Goal: Information Seeking & Learning: Learn about a topic

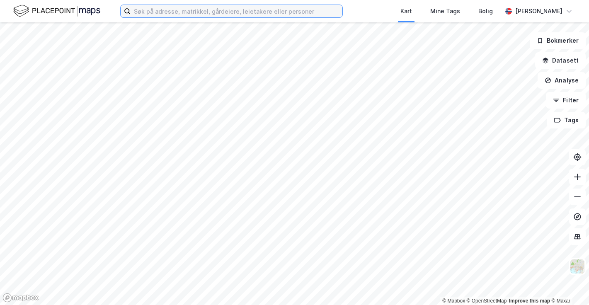
click at [190, 13] on input at bounding box center [237, 11] width 212 height 12
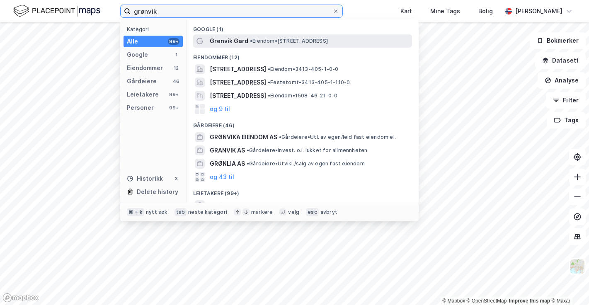
type input "grønvik"
click at [245, 39] on span "Grønvik Gard" at bounding box center [229, 41] width 39 height 10
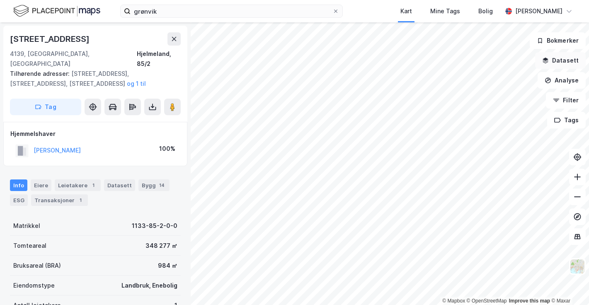
click at [573, 61] on button "Datasett" at bounding box center [560, 60] width 51 height 17
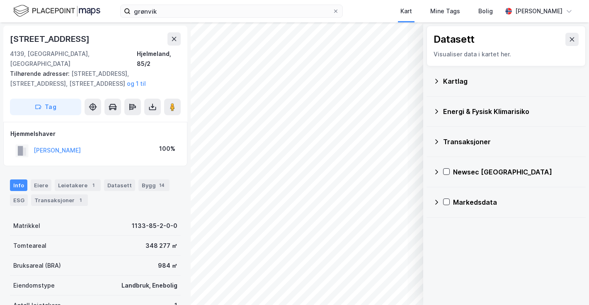
click at [451, 78] on div "Kartlag" at bounding box center [511, 81] width 136 height 10
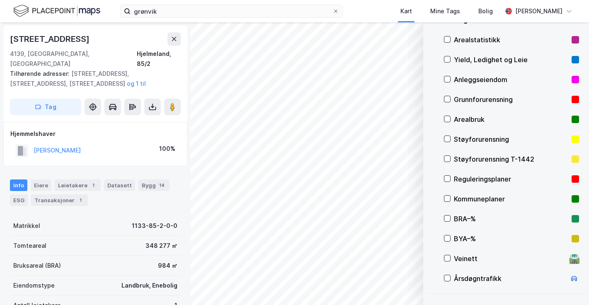
scroll to position [59, 0]
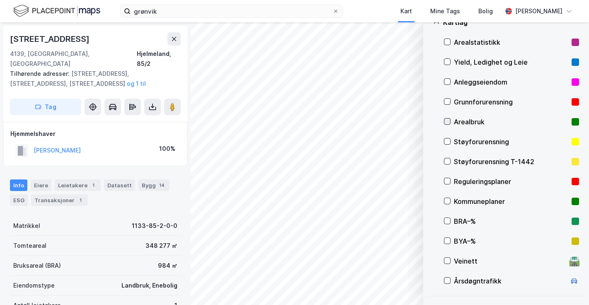
click at [449, 122] on icon at bounding box center [448, 122] width 6 height 6
click at [449, 181] on icon at bounding box center [447, 181] width 5 height 3
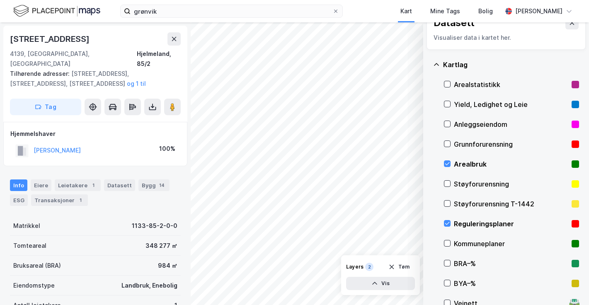
scroll to position [16, 0]
click at [449, 85] on icon at bounding box center [448, 85] width 6 height 6
click at [449, 83] on icon at bounding box center [447, 84] width 5 height 3
click at [448, 163] on icon at bounding box center [448, 164] width 6 height 6
click at [439, 185] on div "© Mapbox © OpenStreetMap Improve this map © Maxar Datasett Visualiser data i ka…" at bounding box center [294, 163] width 589 height 283
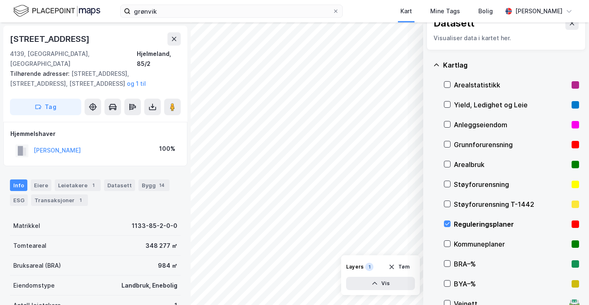
click at [430, 175] on div "© Mapbox © OpenStreetMap Improve this map © Maxar Datasett Visualiser data i ka…" at bounding box center [294, 163] width 589 height 283
click at [434, 167] on div "© Mapbox © OpenStreetMap Improve this map © Maxar Datasett Visualiser data i ka…" at bounding box center [294, 163] width 589 height 283
click at [428, 55] on div "© Mapbox © OpenStreetMap Improve this map © Maxar Datasett Visualiser data i ka…" at bounding box center [294, 163] width 589 height 283
